Goal: Share content: Share content

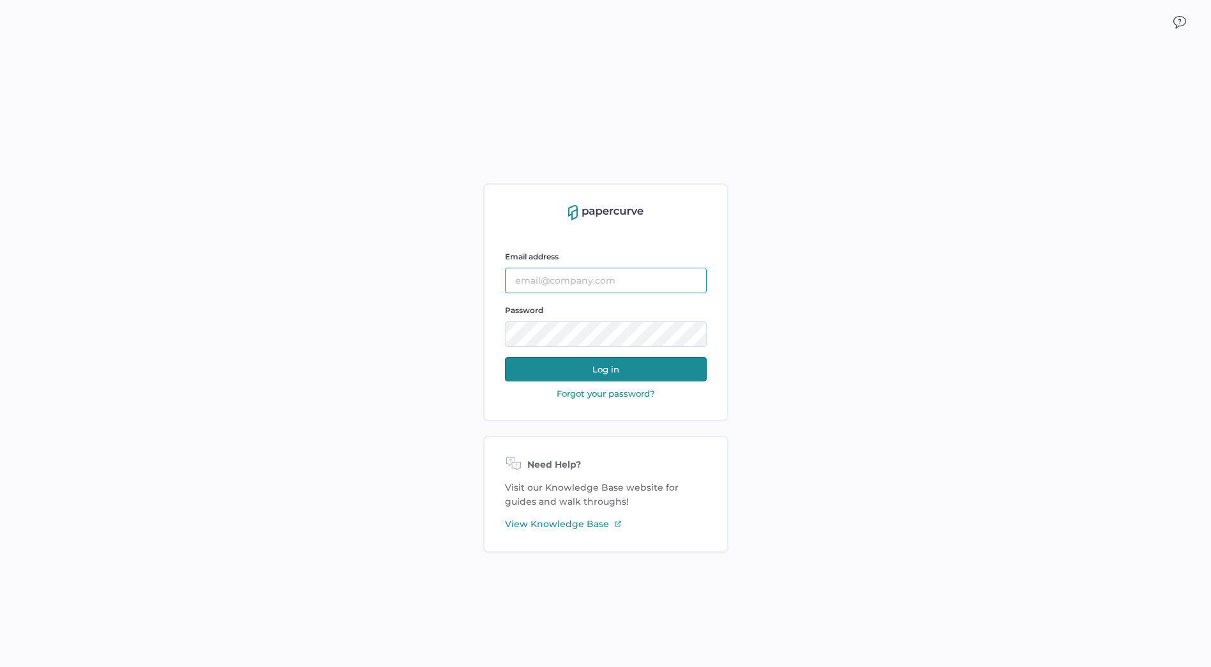
type input "Cristina.Nunez@fresenius-kabi.com"
click at [627, 368] on button "Log in" at bounding box center [606, 369] width 202 height 24
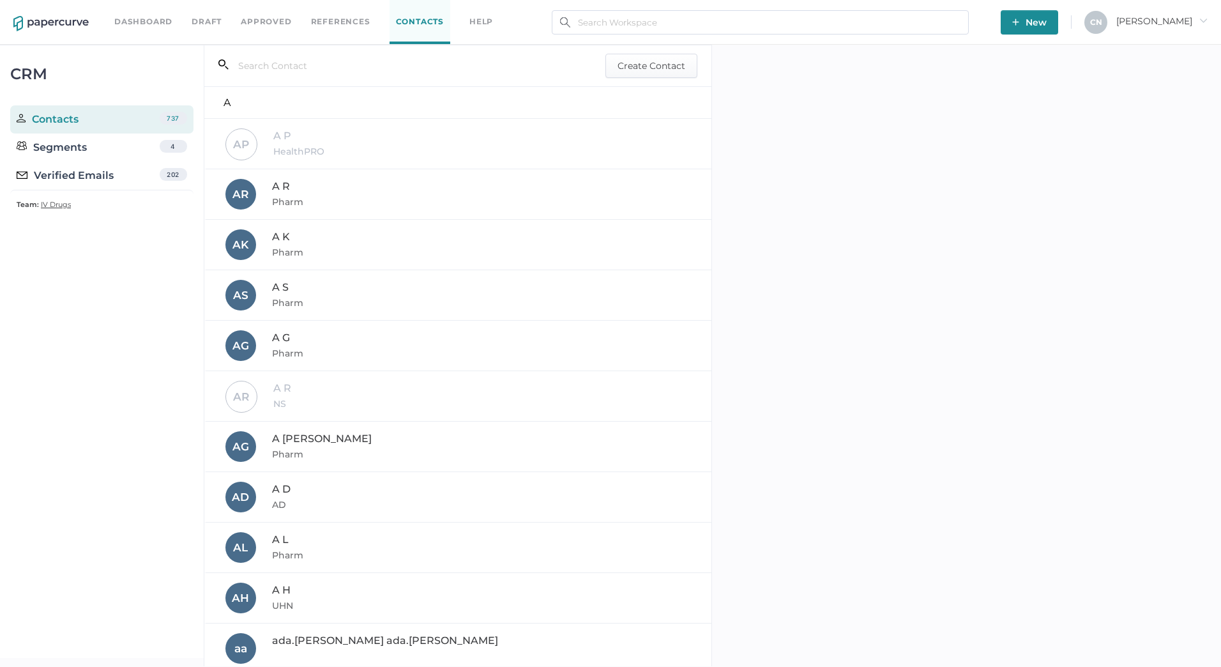
click at [149, 20] on link "Dashboard" at bounding box center [143, 22] width 58 height 14
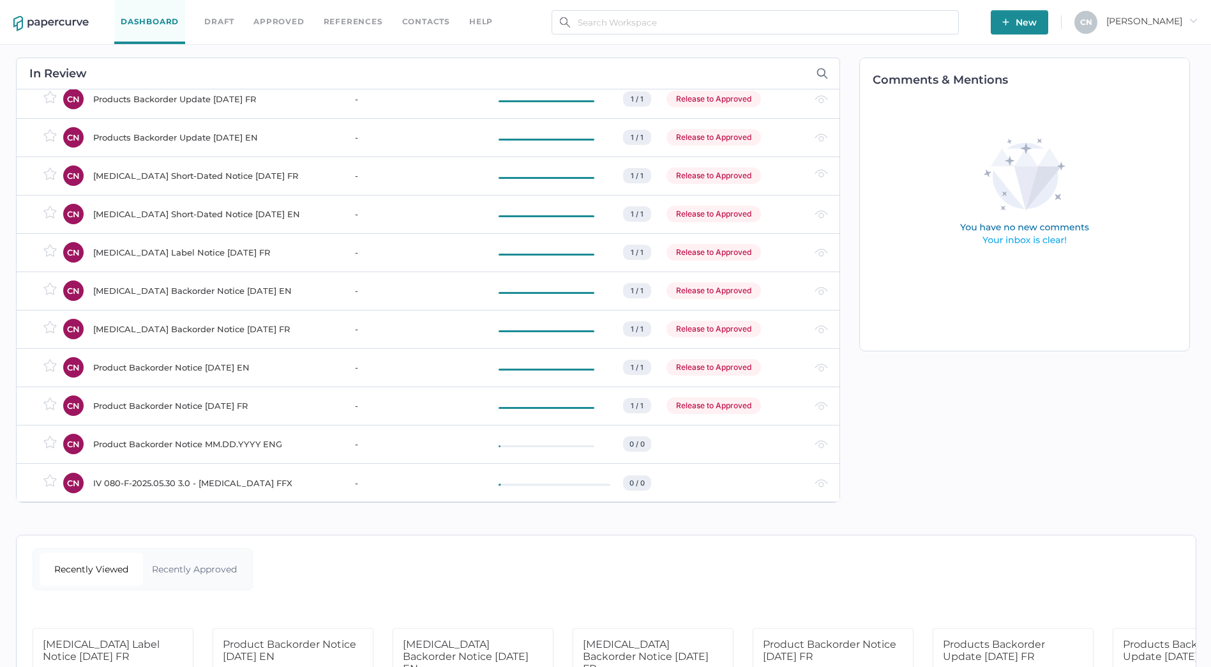
click at [1037, 20] on span "New" at bounding box center [1020, 22] width 34 height 24
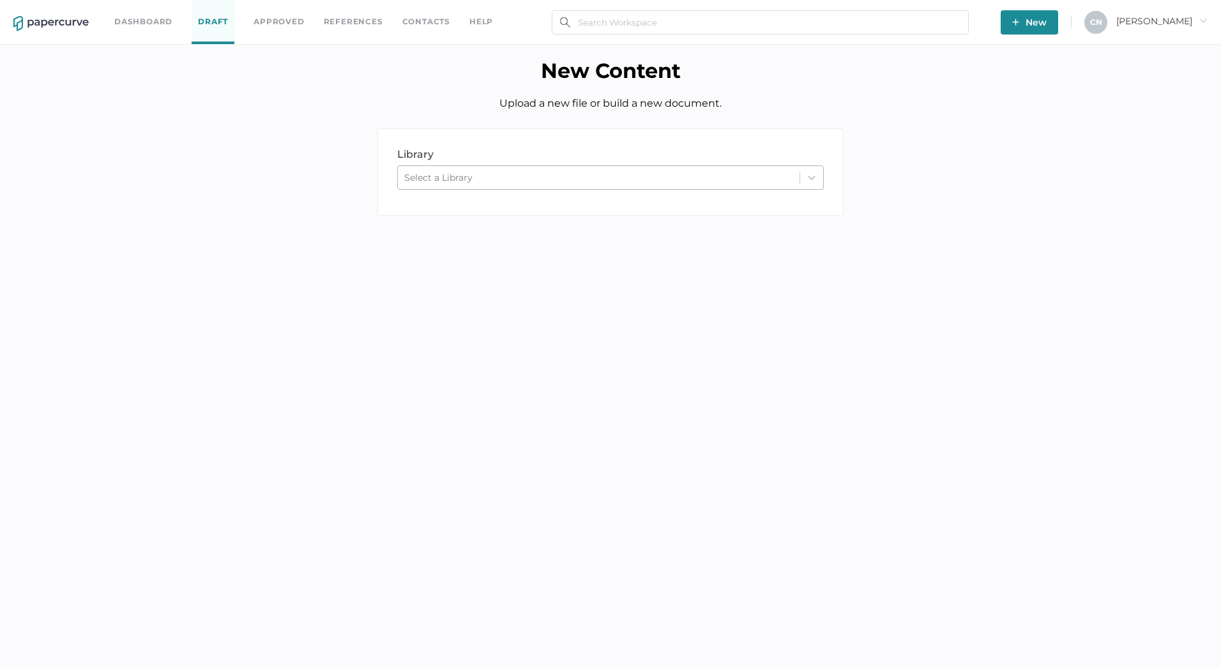
click at [494, 177] on div "Select a Library" at bounding box center [599, 177] width 402 height 19
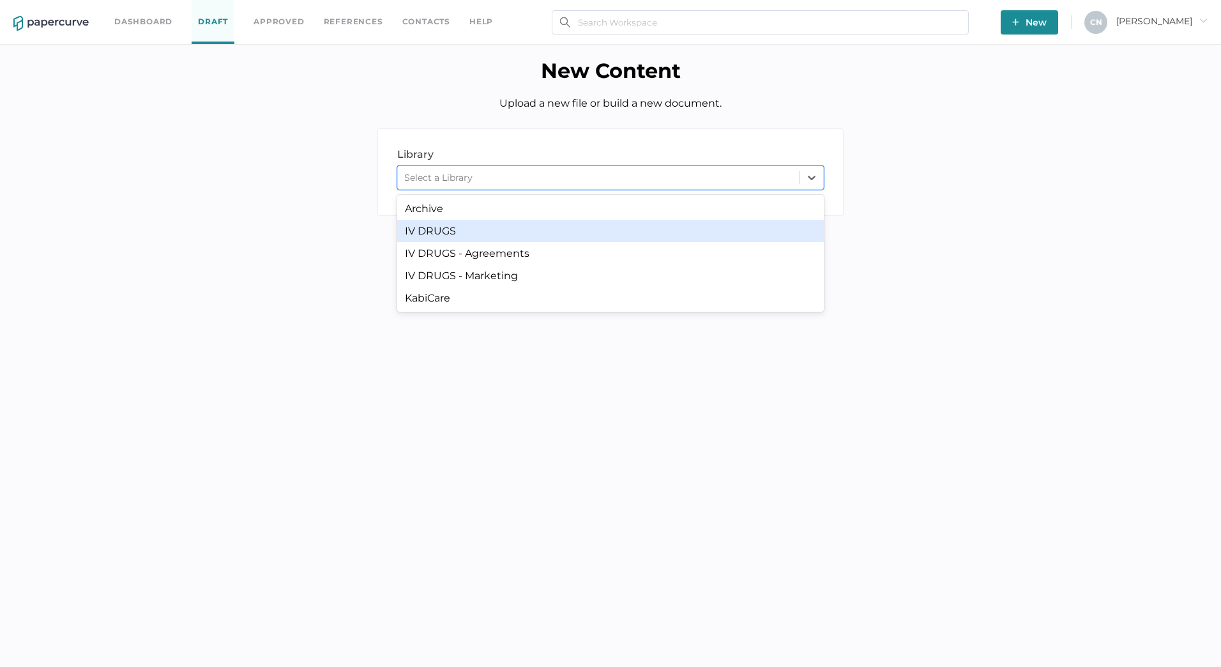
click at [484, 232] on div "IV DRUGS" at bounding box center [610, 231] width 427 height 22
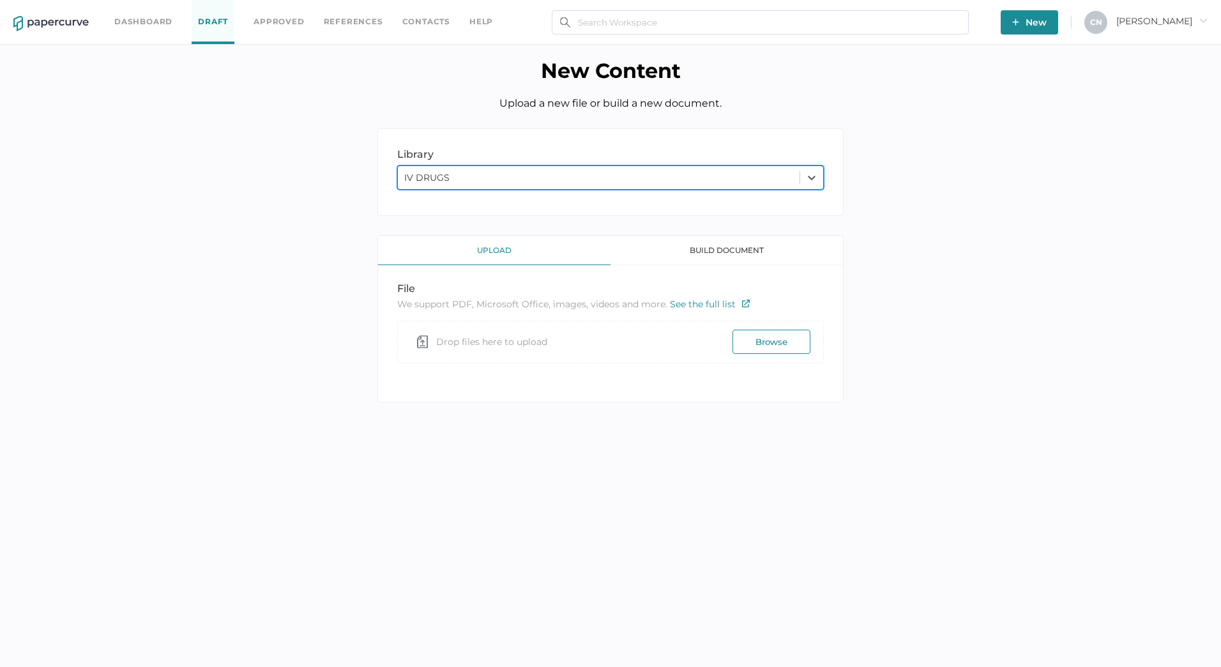
click at [495, 185] on div "IV DRUGS" at bounding box center [599, 177] width 402 height 19
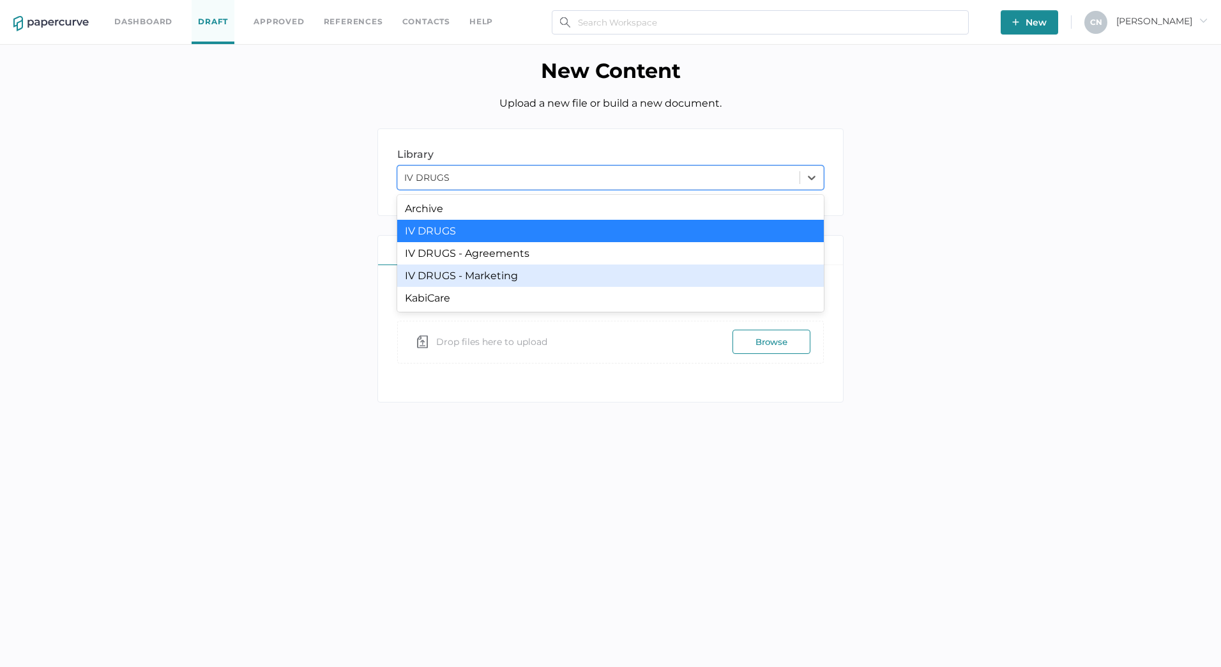
click at [487, 268] on div "IV DRUGS - Marketing" at bounding box center [610, 275] width 427 height 22
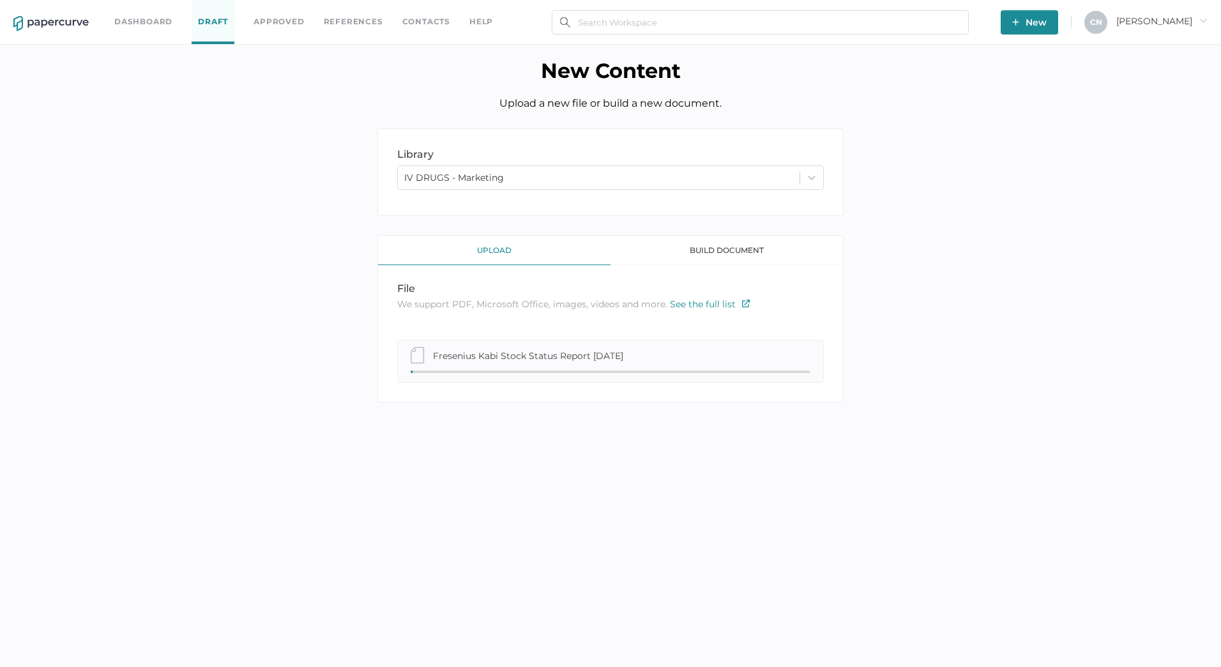
click at [493, 361] on div "Fresenius Kabi Stock Status Report [DATE]" at bounding box center [528, 355] width 190 height 14
click at [570, 344] on div "Fresenius Kabi Stock Status Report [DATE]" at bounding box center [610, 361] width 427 height 43
click at [457, 184] on div "Select a Library" at bounding box center [599, 177] width 402 height 19
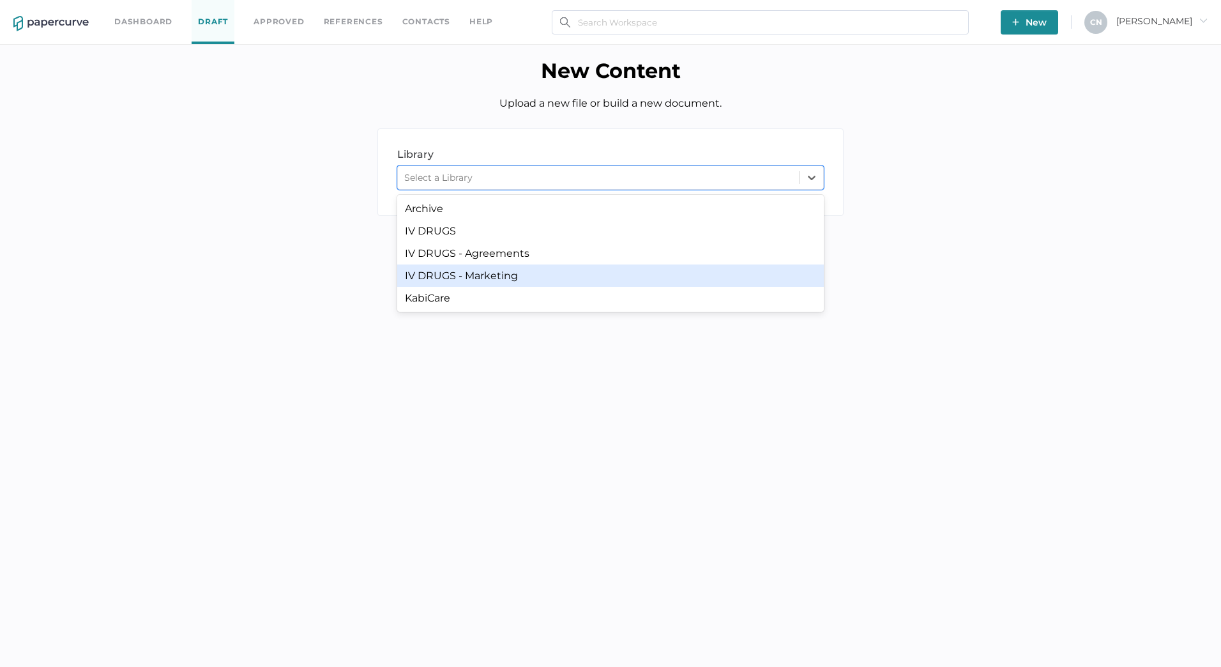
click at [469, 268] on div "IV DRUGS - Marketing" at bounding box center [610, 275] width 427 height 22
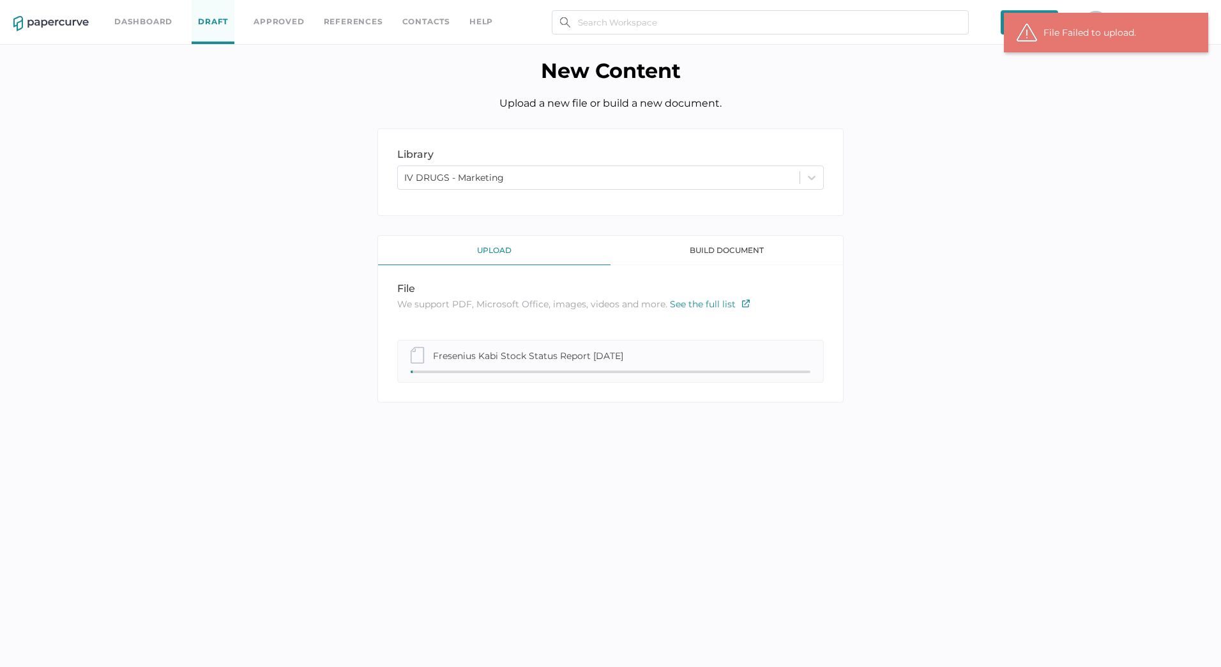
click at [981, 261] on div "library LIBRARY IV DRUGS - Marketing upload build document file We support PDF,…" at bounding box center [611, 274] width 1202 height 293
click at [1162, 15] on div "File Failed to upload." at bounding box center [1106, 33] width 204 height 40
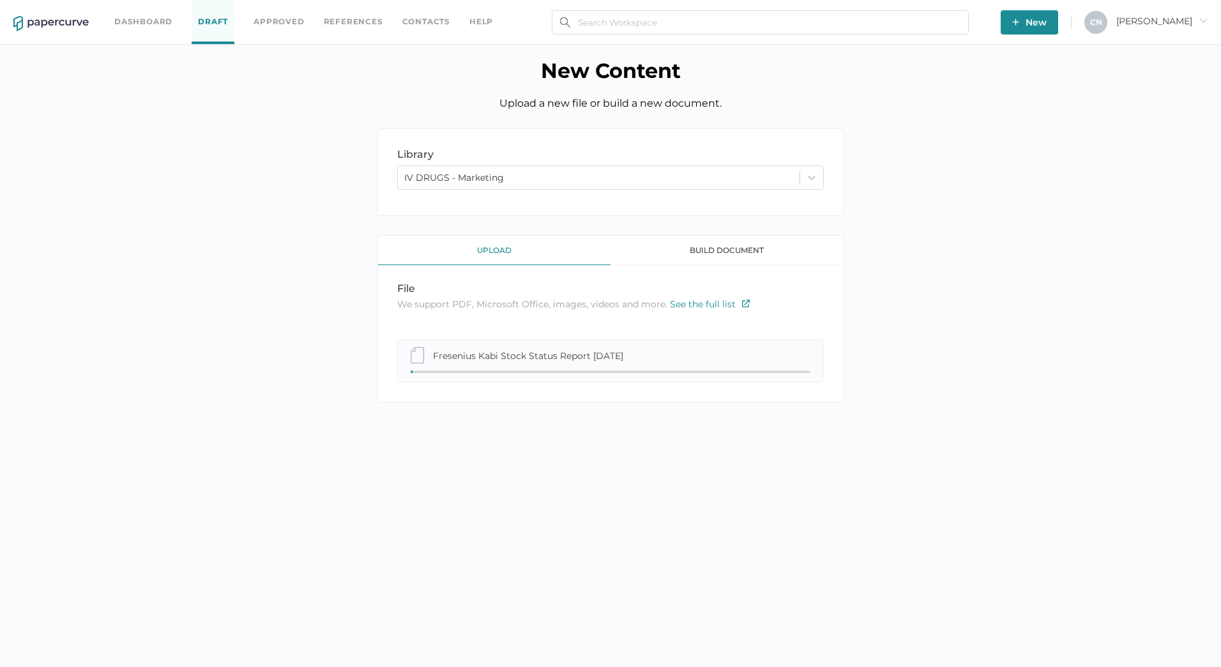
click at [643, 421] on div "library LIBRARY IV DRUGS - Marketing upload build document file We support PDF,…" at bounding box center [611, 274] width 1202 height 293
click at [530, 362] on div "Fresenius Kabi Stock Status Report [DATE]" at bounding box center [528, 355] width 190 height 14
click at [508, 218] on div "library LIBRARY Select a Library" at bounding box center [611, 181] width 1202 height 107
click at [499, 177] on div "Select a Library" at bounding box center [599, 177] width 402 height 19
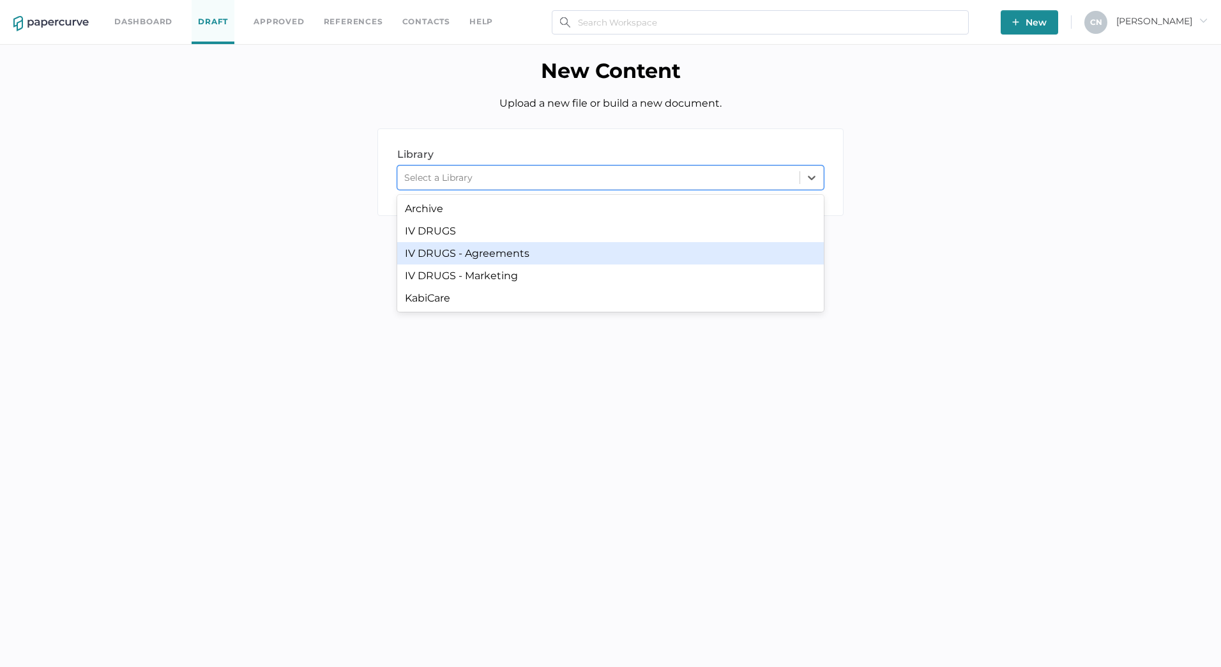
click at [468, 268] on div "IV DRUGS - Marketing" at bounding box center [610, 275] width 427 height 22
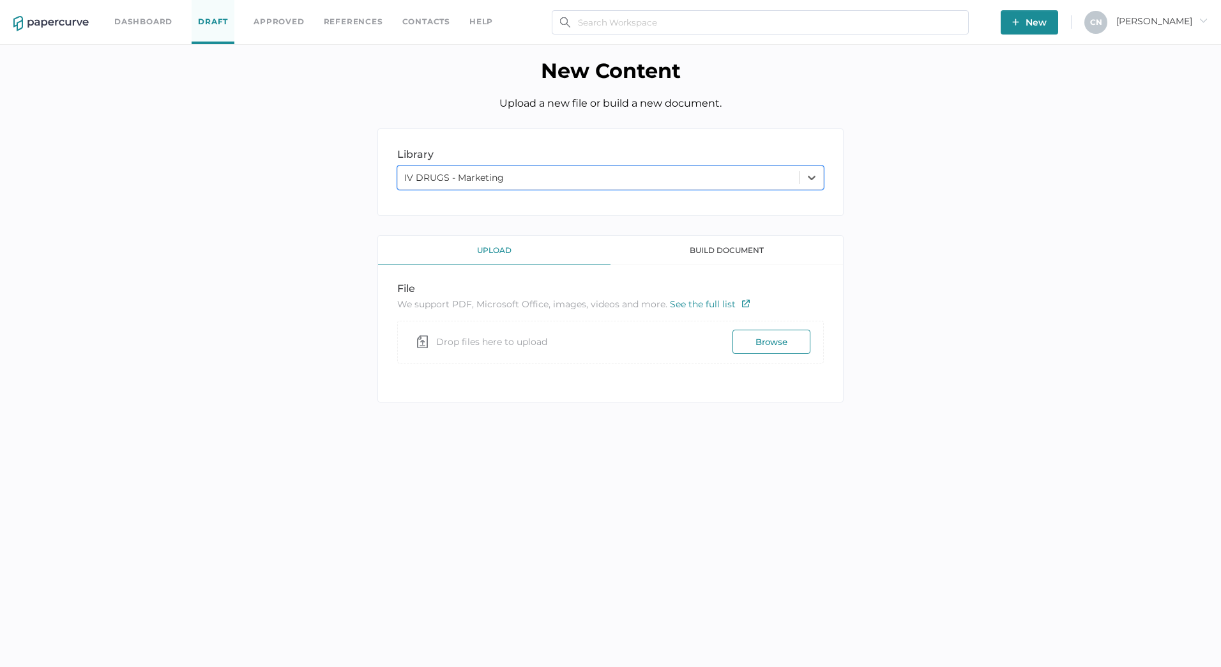
click at [771, 342] on button "Browse" at bounding box center [771, 341] width 78 height 24
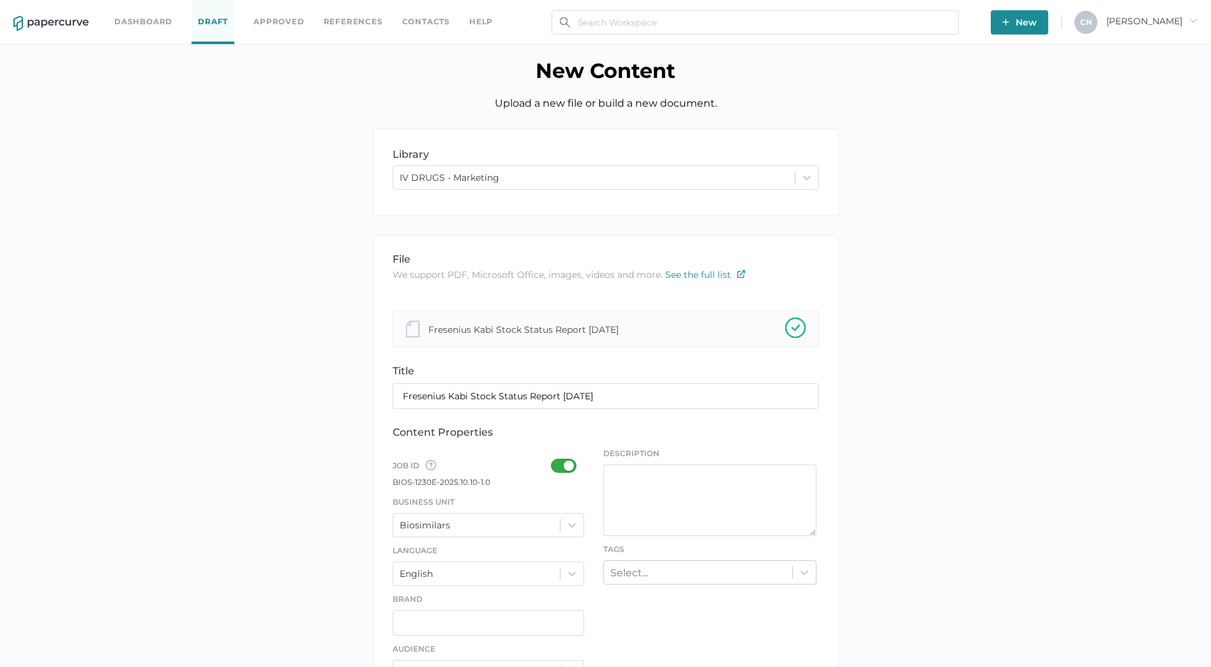
click at [557, 473] on div at bounding box center [567, 465] width 33 height 14
click at [554, 460] on input "checkbox" at bounding box center [554, 460] width 0 height 0
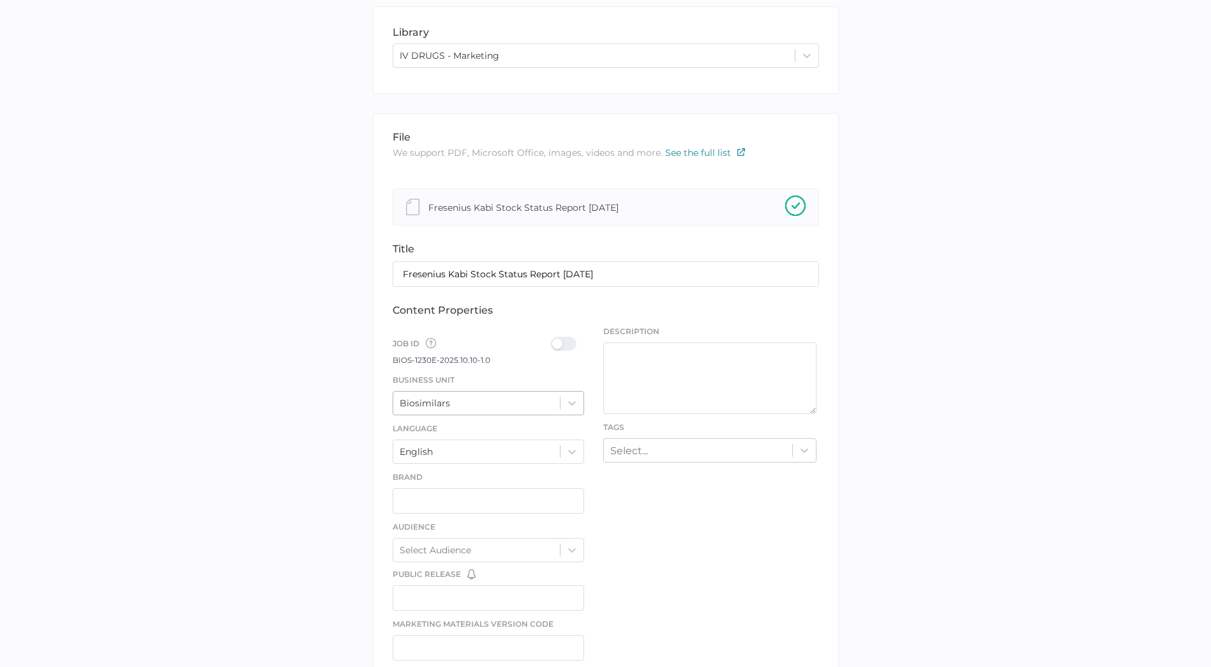
scroll to position [128, 0]
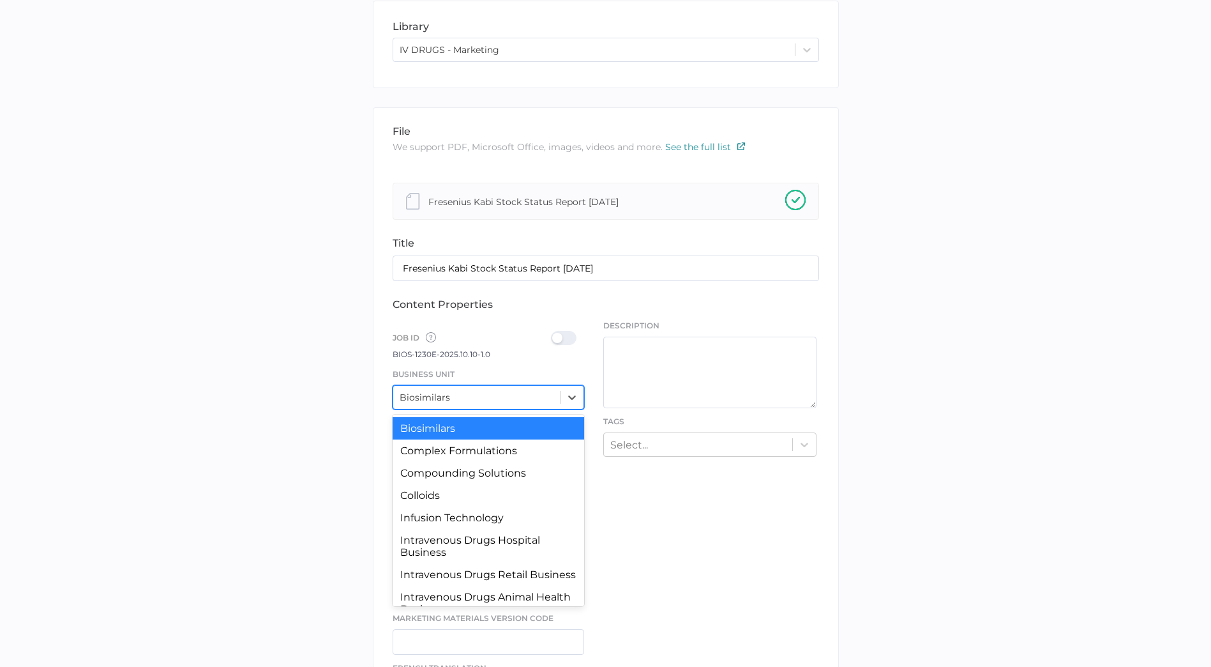
click at [479, 394] on div "Biosimilars" at bounding box center [476, 397] width 167 height 19
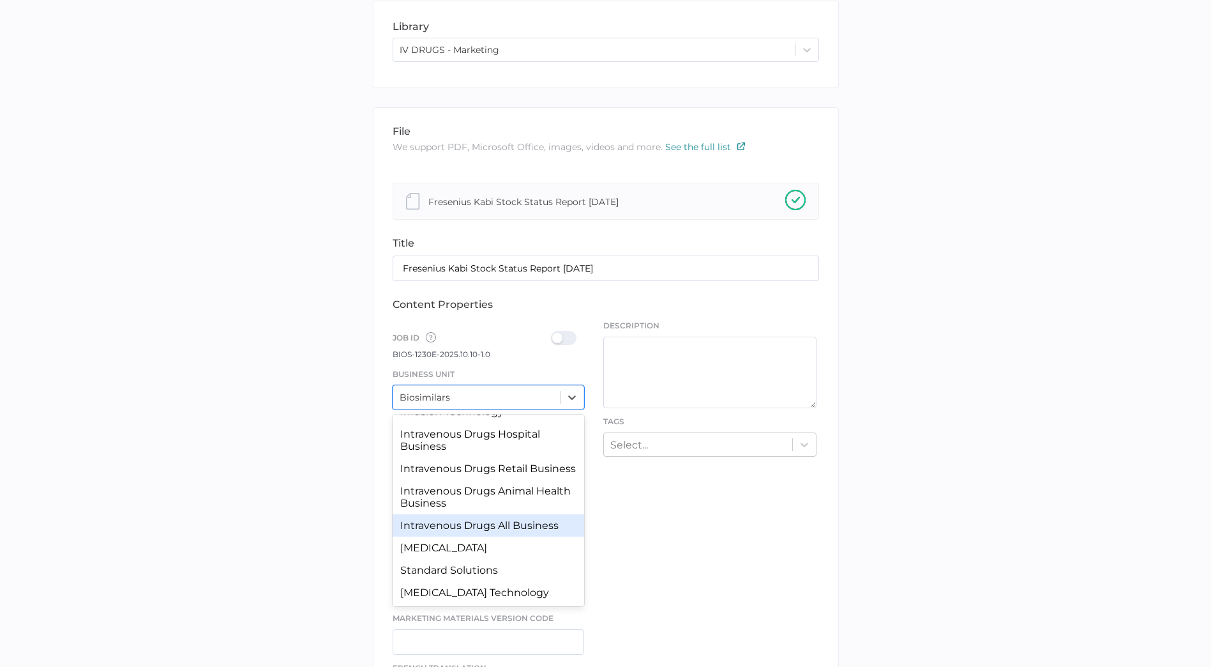
click at [487, 523] on div "Intravenous Drugs All Business" at bounding box center [489, 525] width 192 height 22
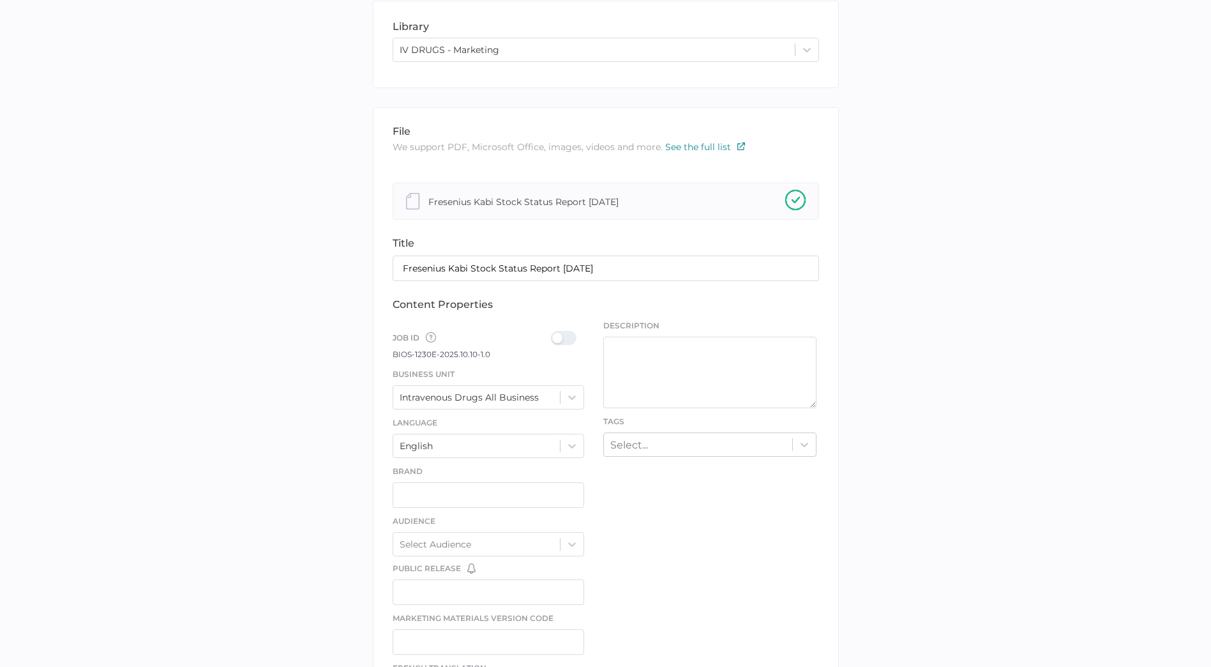
click at [559, 342] on div at bounding box center [567, 338] width 33 height 14
click at [554, 333] on input "checkbox" at bounding box center [554, 333] width 0 height 0
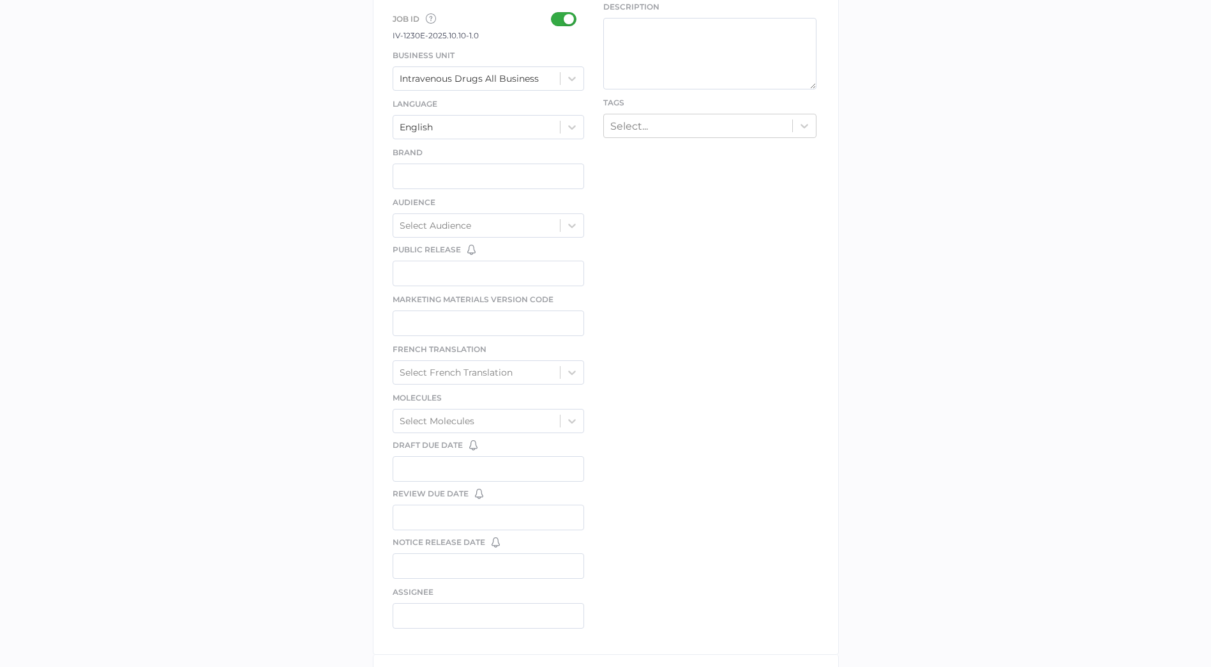
scroll to position [447, 0]
click at [530, 233] on div "Select Audience" at bounding box center [476, 224] width 167 height 19
click at [692, 257] on div "file We support PDF, Microsoft Office, images, videos and more. See the full li…" at bounding box center [606, 221] width 466 height 866
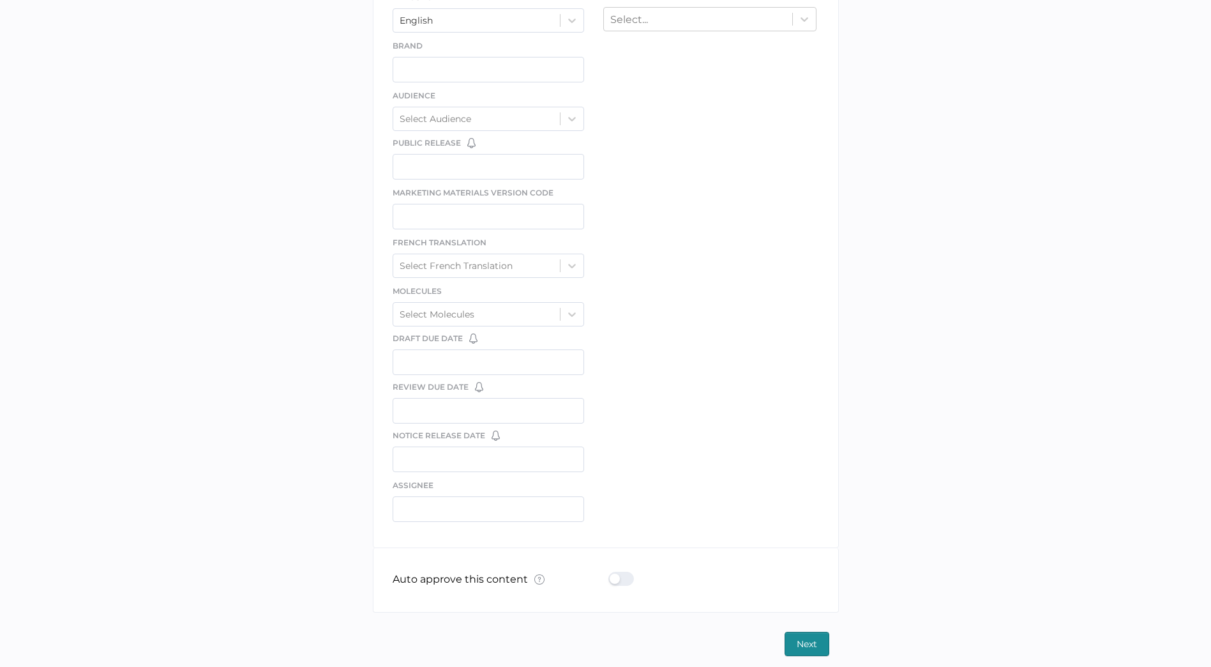
scroll to position [565, 0]
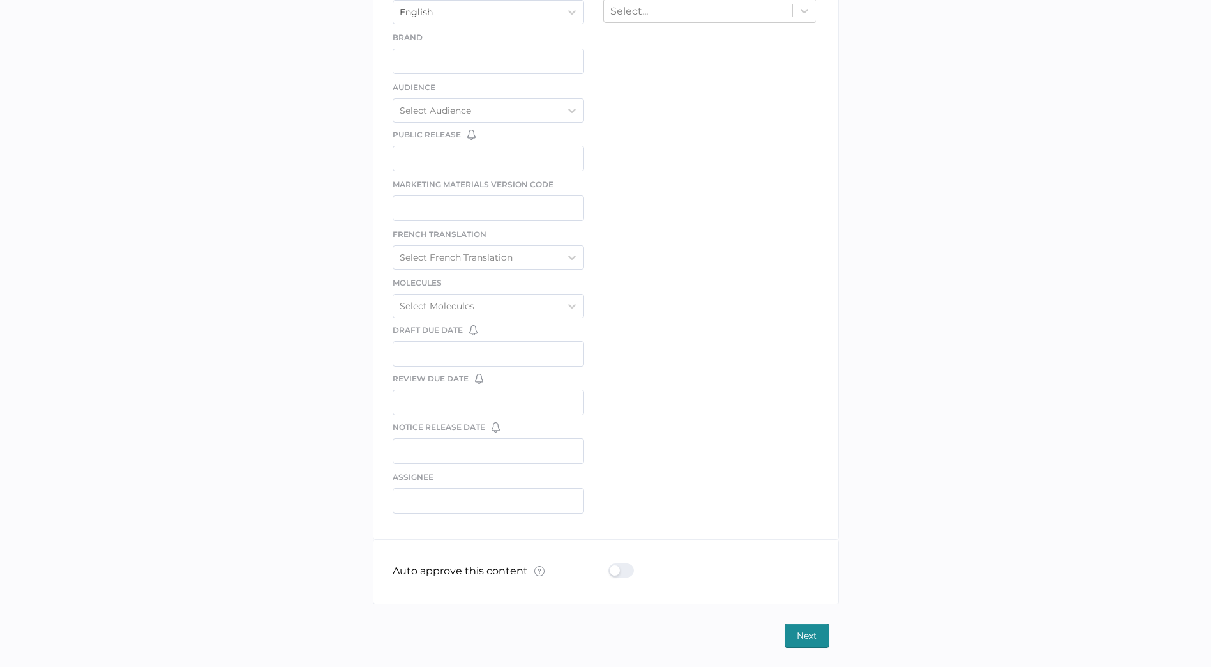
click at [543, 573] on div "Auto approve this content What is Auto Approve? × The auto approve feature lets…" at bounding box center [606, 572] width 427 height 64
click at [596, 568] on div "Auto approve this content What is Auto Approve? × The auto approve feature lets…" at bounding box center [606, 572] width 427 height 64
click at [623, 573] on div at bounding box center [625, 570] width 33 height 14
click at [611, 565] on input "checkbox" at bounding box center [611, 565] width 0 height 0
type input "Cristina.Nunez@fresenius-kabi.com"
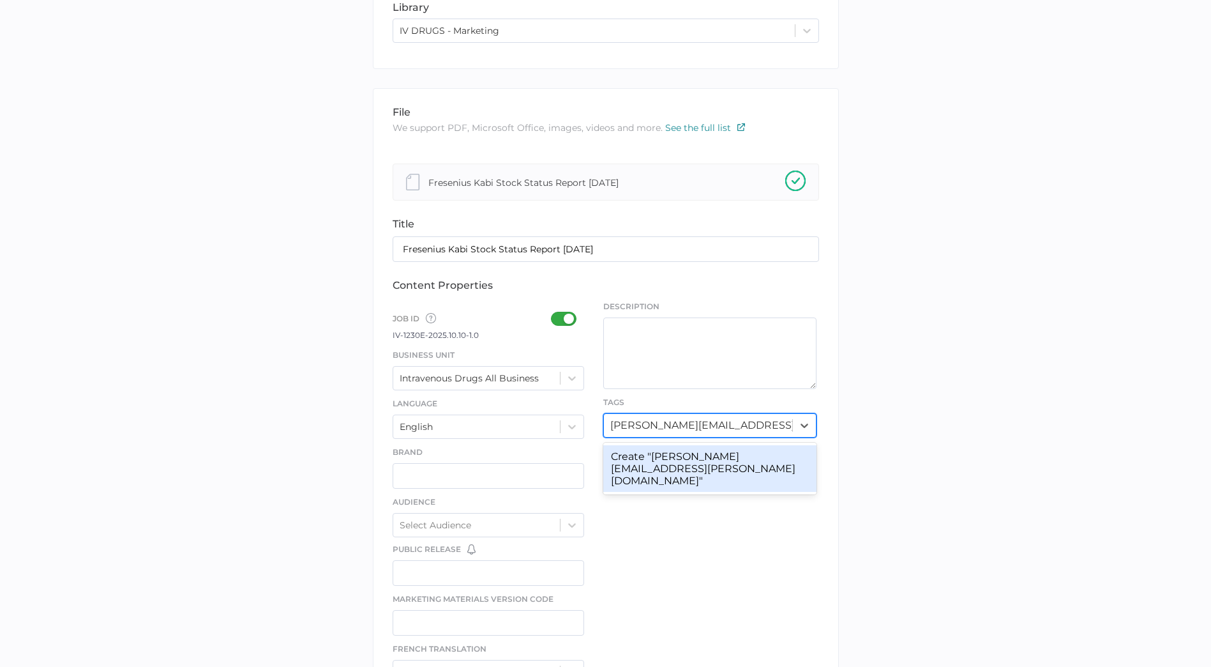
scroll to position [319, 0]
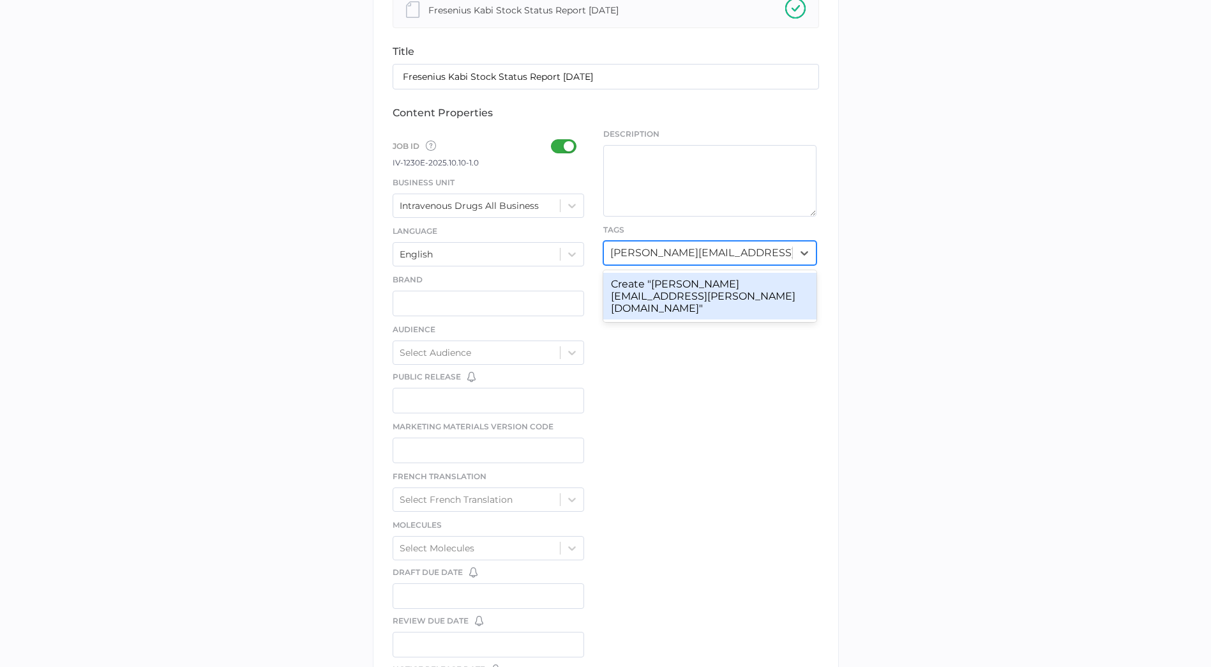
click at [681, 254] on input "Cristina.Nunez@fresenius-kabi.com" at bounding box center [701, 252] width 183 height 12
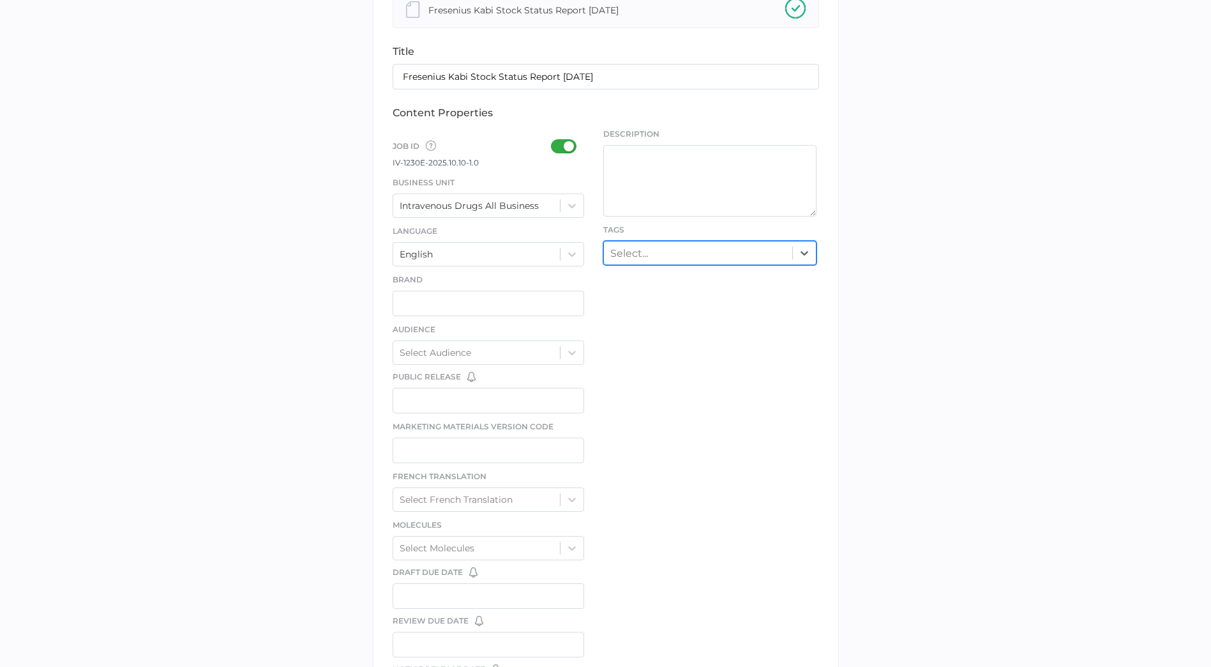
click at [693, 256] on div "Select..." at bounding box center [698, 253] width 188 height 20
type input "STOCK"
click at [683, 288] on div "External Stock Status Report" at bounding box center [709, 284] width 213 height 22
click at [817, 324] on div "file We support PDF, Microsoft Office, images, videos and more. See the full li…" at bounding box center [606, 349] width 466 height 866
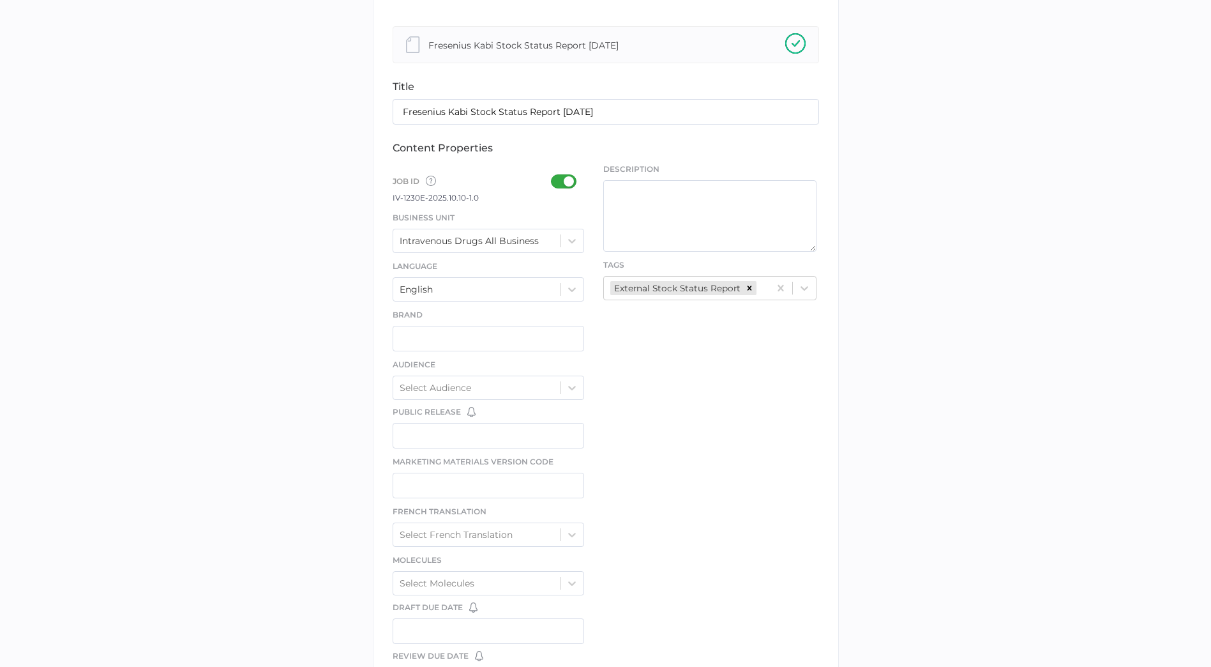
scroll to position [565, 0]
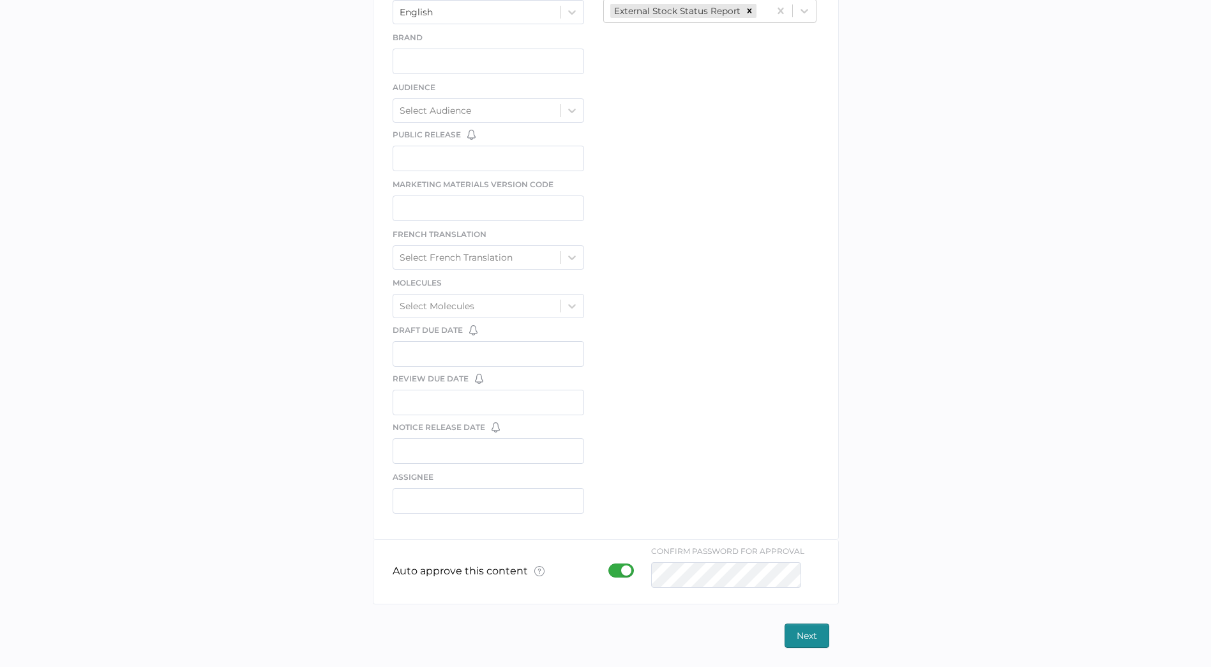
click at [801, 647] on div "library LIBRARY IV DRUGS - Marketing file We support PDF, Microsoft Office, ima…" at bounding box center [605, 107] width 1211 height 1119
click at [804, 637] on span "Next" at bounding box center [807, 635] width 20 height 23
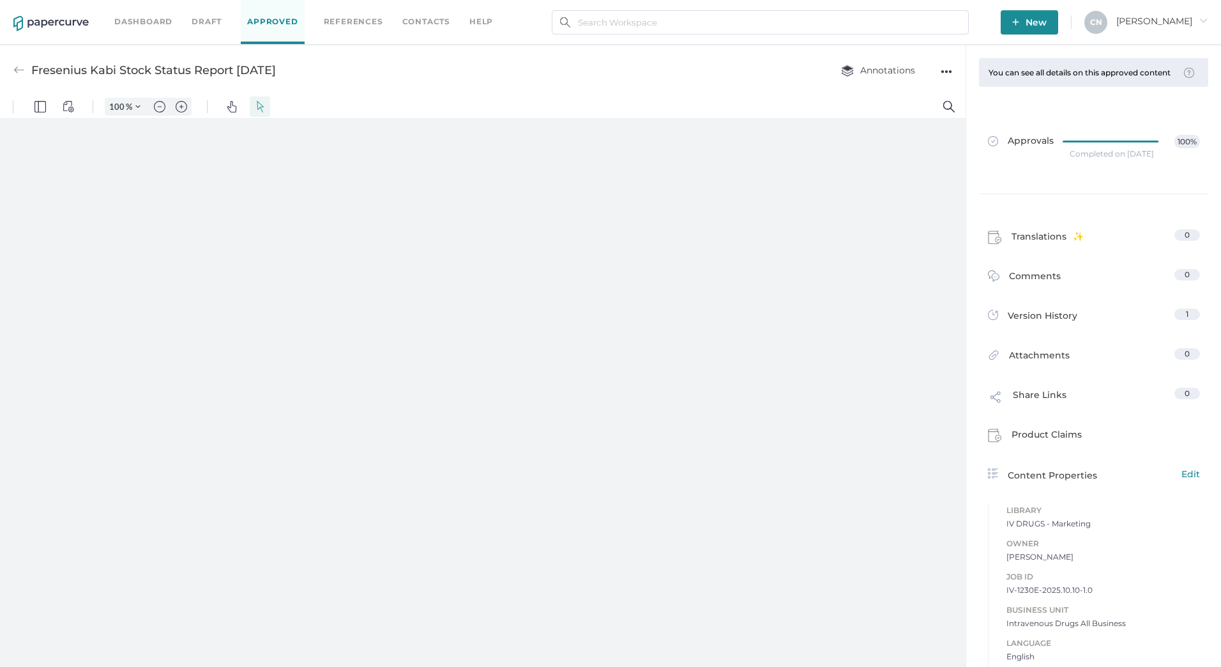
type input "133"
drag, startPoint x: 499, startPoint y: 652, endPoint x: 594, endPoint y: 648, distance: 95.9
click at [594, 648] on div "Scale Add New Scale .cls-1{fill:#abb0c4;} icon - chevron - left 1 / 2 .cls-1{fi…" at bounding box center [482, 396] width 965 height 554
drag, startPoint x: 867, startPoint y: 496, endPoint x: 492, endPoint y: 525, distance: 376.0
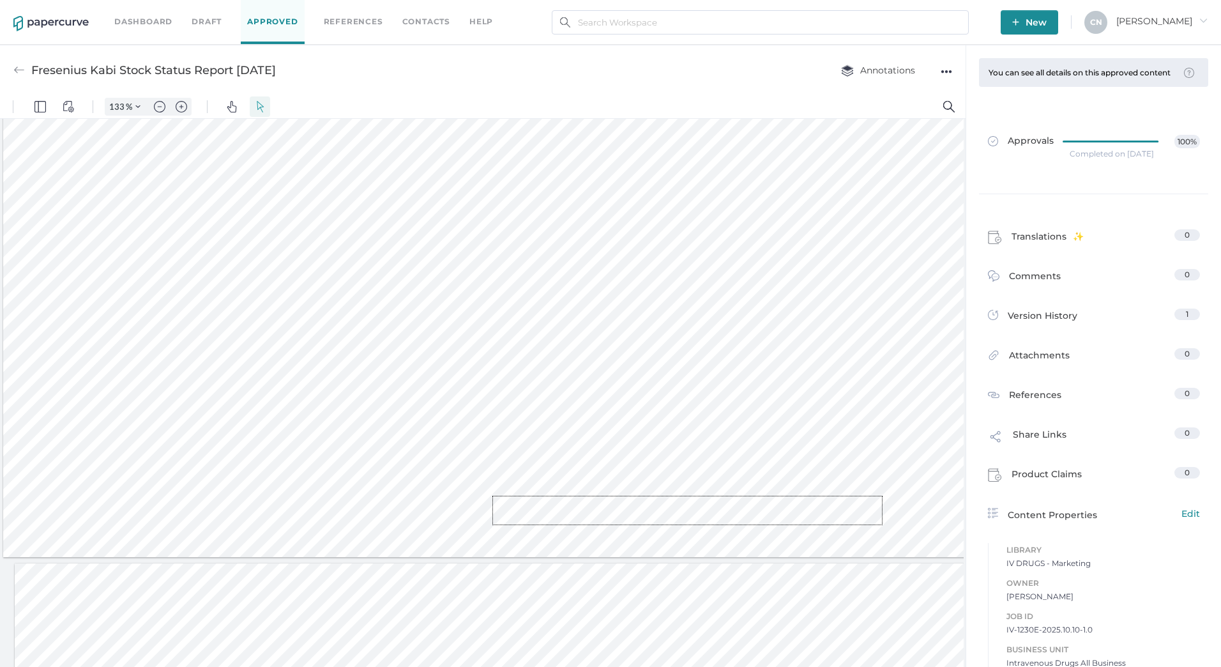
click at [492, 525] on div at bounding box center [766, 180] width 1526 height 755
click at [467, 643] on button ".cls-1{fill:#abb0c4;} icon - chevron - left" at bounding box center [464, 649] width 15 height 15
click at [469, 647] on button ".cls-1{fill:#abb0c4;} icon - chevron - left" at bounding box center [464, 649] width 15 height 15
click at [509, 649] on div ".cls-1{fill:#abb0c4;} icon - chevron - left 1 / 2 .cls-1{fill:#abb0c4;} icon - …" at bounding box center [483, 649] width 56 height 20
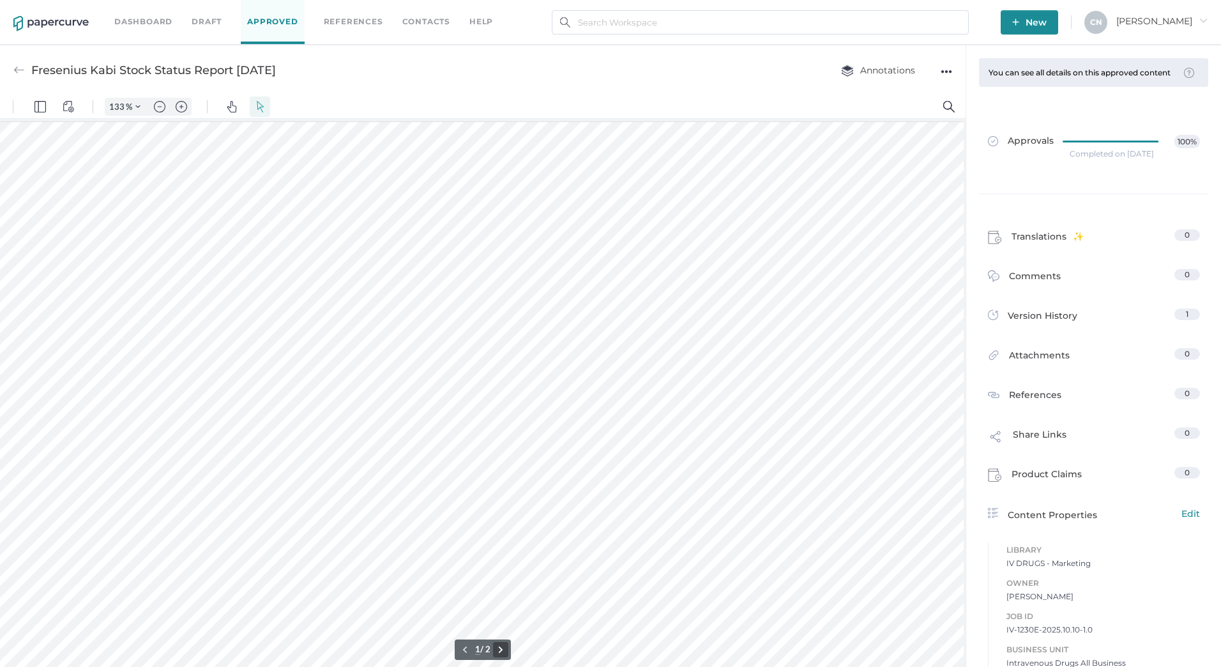
click at [506, 649] on button ".cls-1{fill:#abb0c4;} icon - chevron - right" at bounding box center [500, 649] width 15 height 15
type input "2"
click at [1045, 428] on div "Share Links 0" at bounding box center [1093, 434] width 227 height 40
click at [1045, 434] on div "Share Links 0" at bounding box center [1093, 434] width 227 height 40
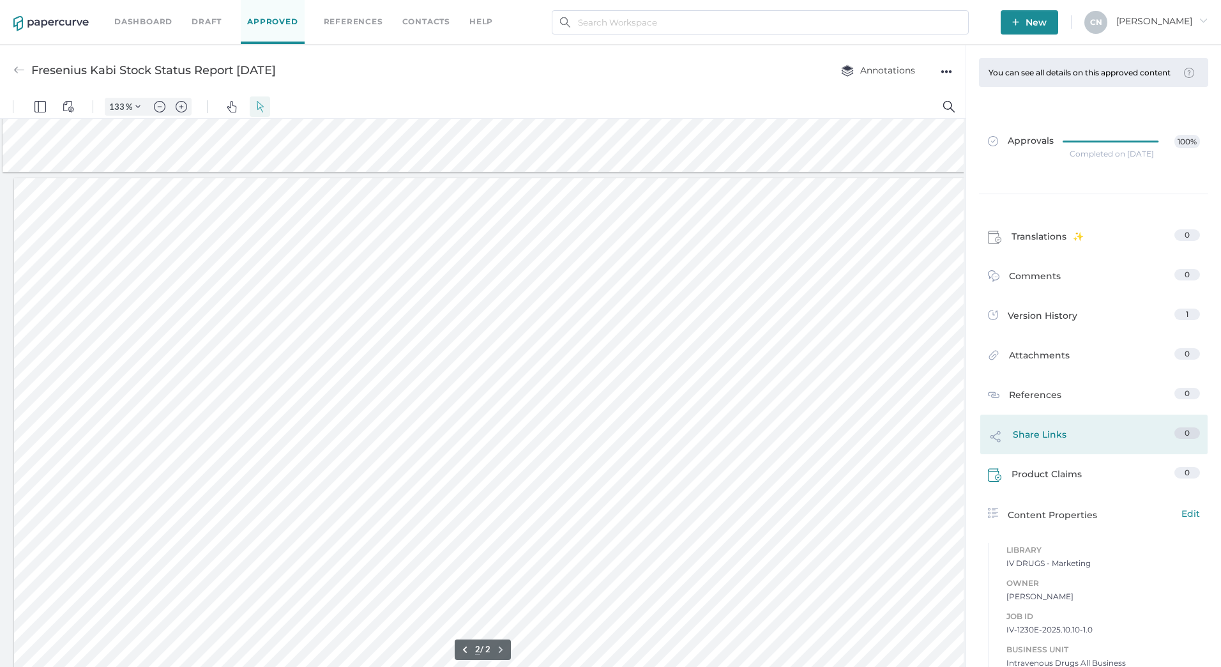
click at [1048, 466] on div "Product Claims 0" at bounding box center [1093, 474] width 227 height 40
click at [1045, 446] on span "Share Links" at bounding box center [1040, 437] width 54 height 21
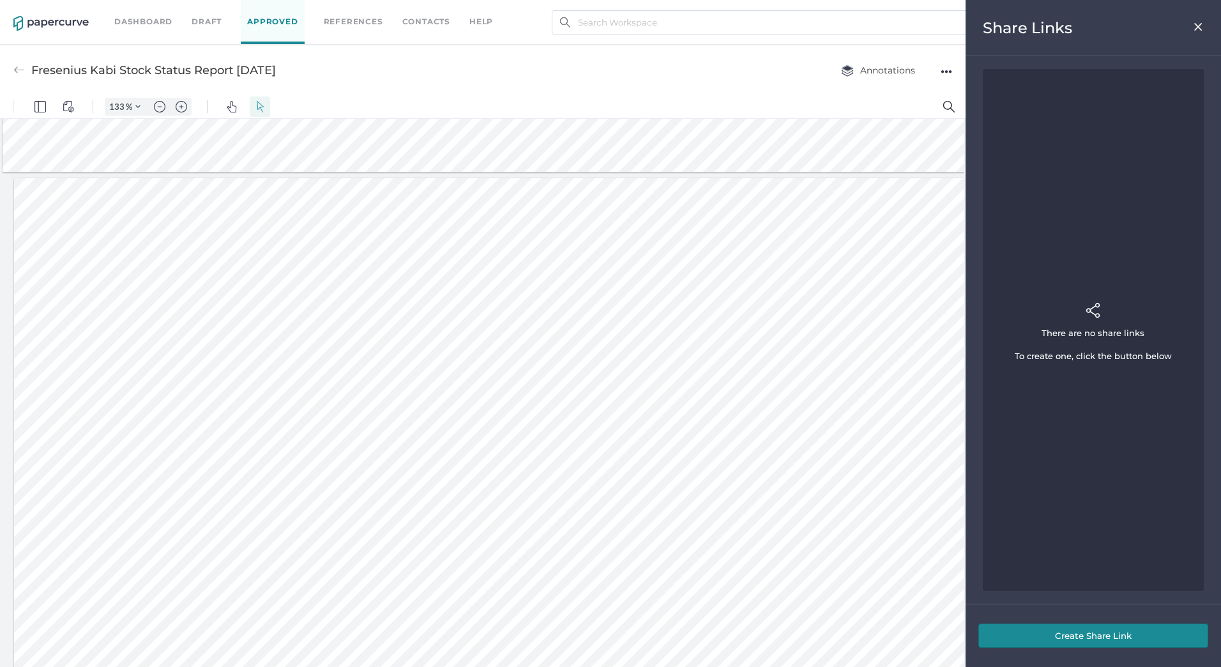
click at [1092, 632] on button "Create Share Link" at bounding box center [1093, 635] width 230 height 24
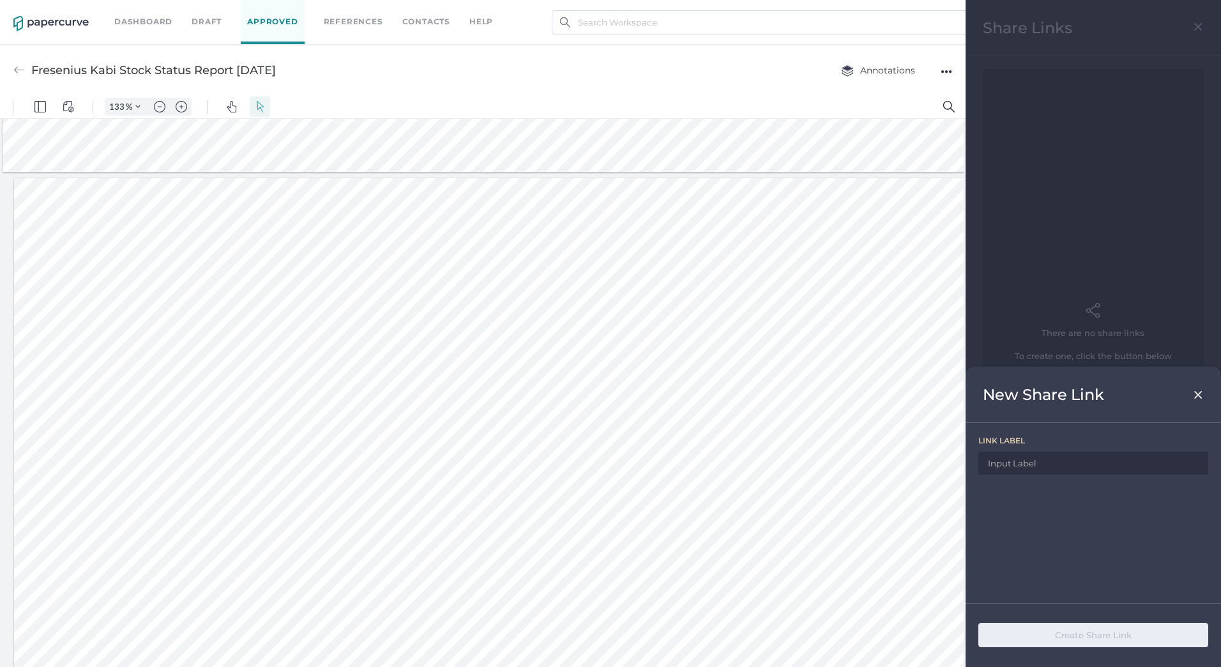
drag, startPoint x: 314, startPoint y: 75, endPoint x: 32, endPoint y: 73, distance: 282.2
click at [32, 73] on div "Fresenius Kabi Stock Status Report 10.10.2025 Annotations ●●●" at bounding box center [482, 70] width 965 height 50
copy div "Fresenius Kabi Stock Status Report [DATE]"
click at [1082, 467] on input at bounding box center [1093, 462] width 230 height 23
paste input "Fresenius Kabi Stock Status Report [DATE]"
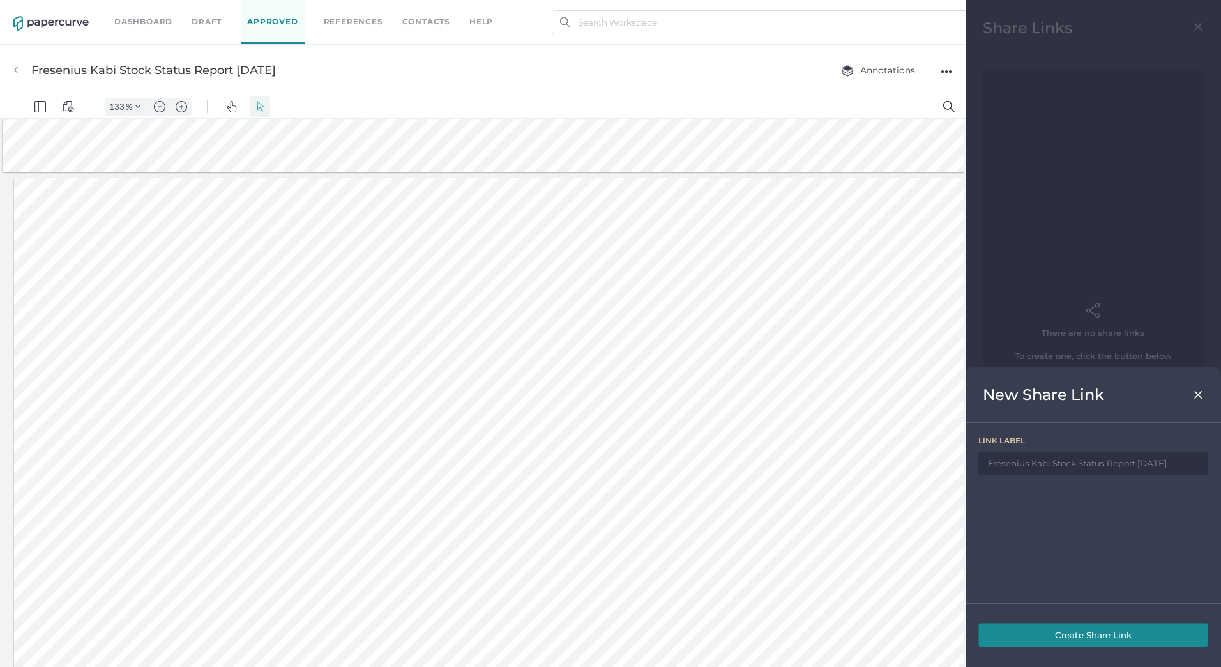
type input "Fresenius Kabi Stock Status Report [DATE]"
click at [1090, 628] on button "Create Share Link" at bounding box center [1093, 635] width 230 height 24
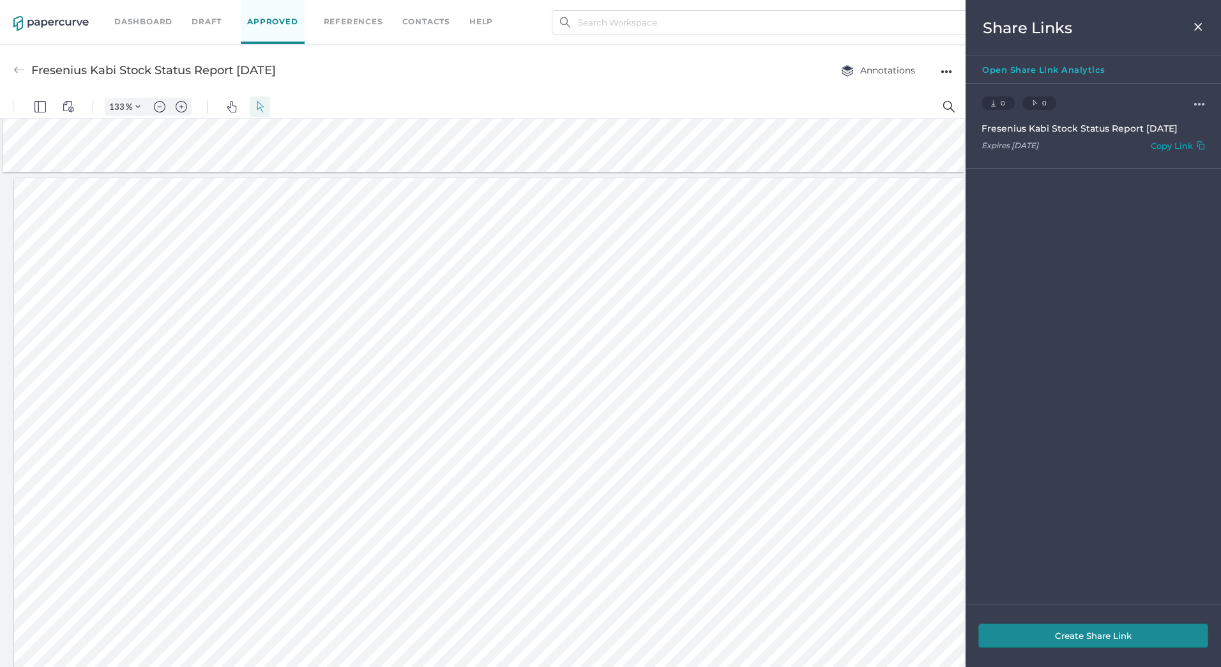
click at [1161, 155] on div "Copy Link" at bounding box center [1172, 147] width 42 height 15
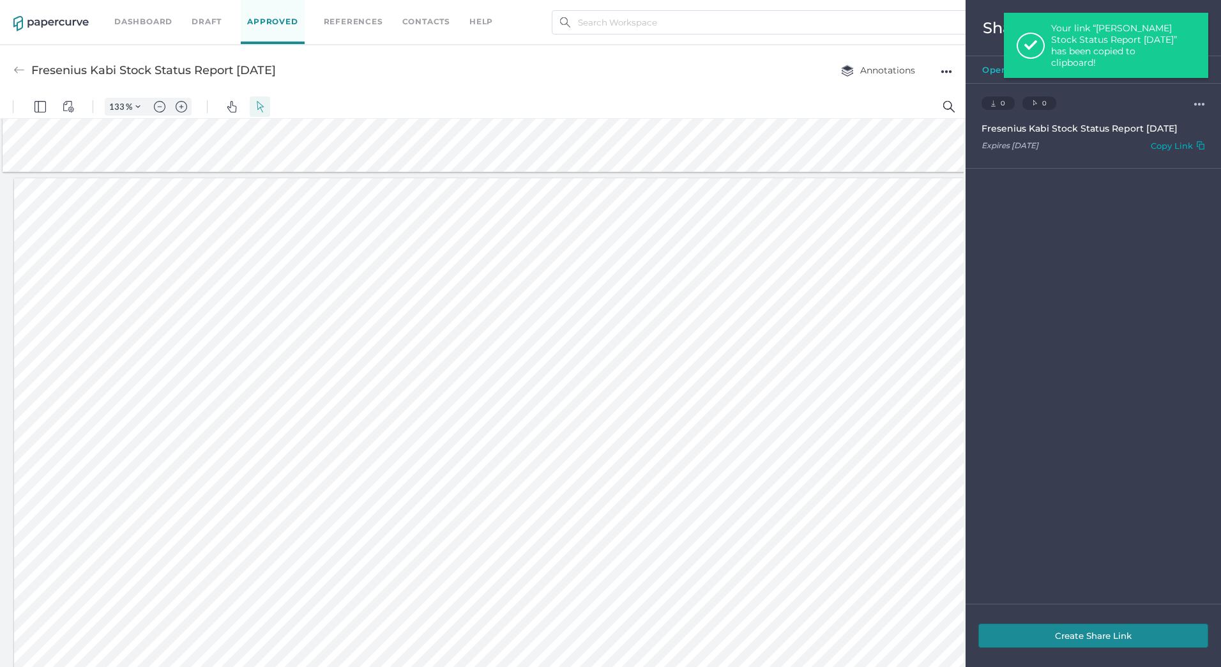
click at [1160, 146] on div "Copy Link" at bounding box center [1172, 147] width 42 height 15
